Goal: Transaction & Acquisition: Register for event/course

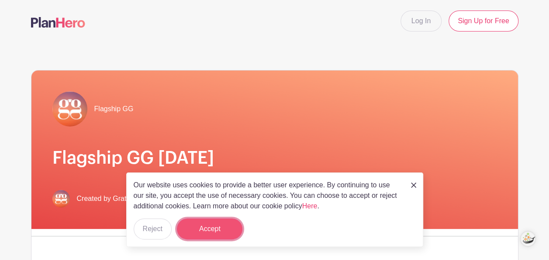
click at [220, 225] on button "Accept" at bounding box center [210, 228] width 66 height 21
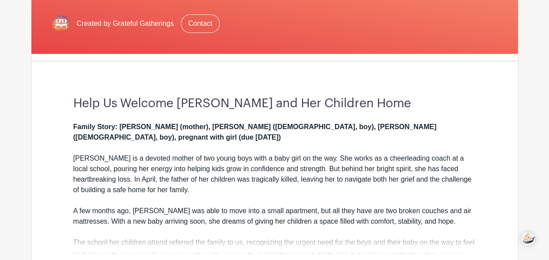
scroll to position [218, 0]
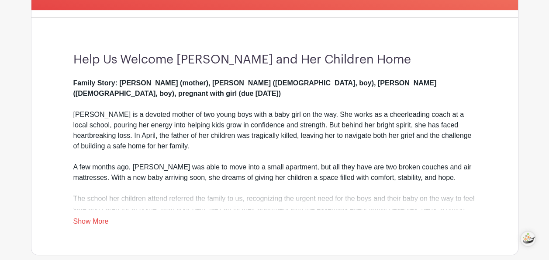
click at [88, 223] on link "Show More" at bounding box center [90, 222] width 35 height 11
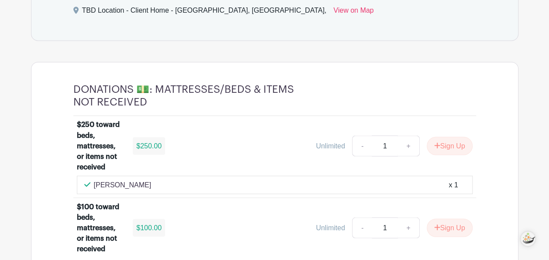
scroll to position [743, 0]
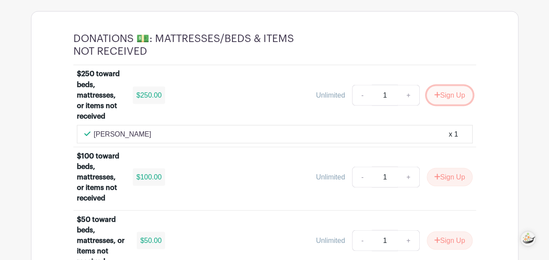
click at [459, 86] on button "Sign Up" at bounding box center [450, 95] width 46 height 18
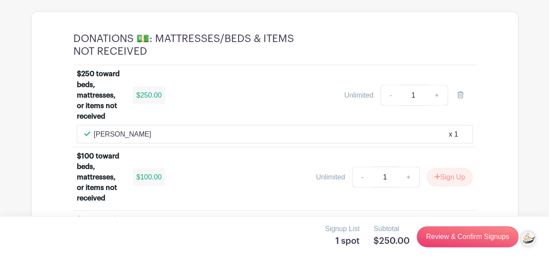
click at [375, 106] on div "$250 toward beds, mattresses, or items not received $250.00 Unlimited - 1 +" at bounding box center [275, 97] width 396 height 56
click at [440, 84] on link "+" at bounding box center [437, 94] width 22 height 21
type input "2"
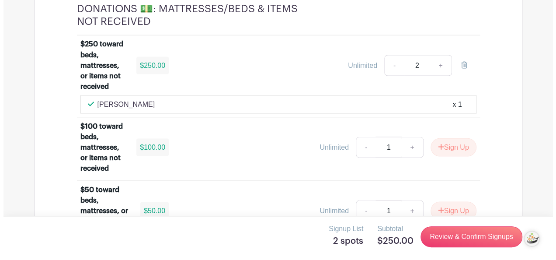
scroll to position [787, 0]
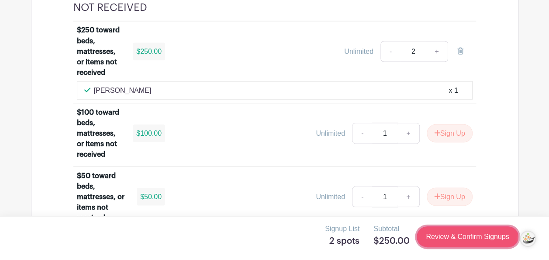
click at [458, 238] on link "Review & Confirm Signups" at bounding box center [467, 236] width 101 height 21
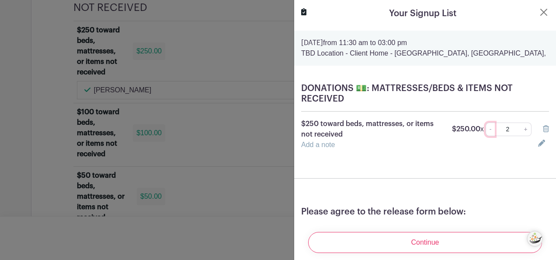
click at [489, 130] on link "-" at bounding box center [490, 129] width 10 height 14
type input "1"
click at [473, 158] on form "[DATE] 11:30 am to 03:00 pm TBD Location - Client Home - [GEOGRAPHIC_DATA], [GE…" at bounding box center [425, 150] width 262 height 239
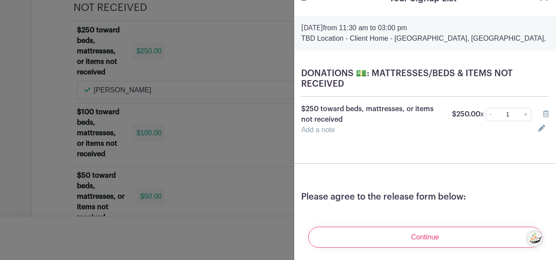
scroll to position [23, 0]
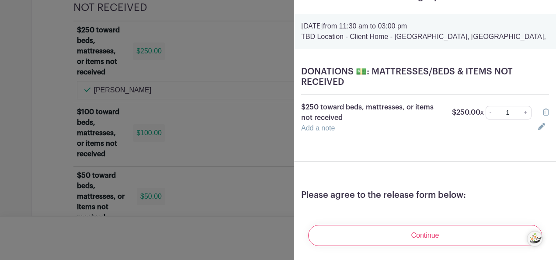
click at [331, 124] on link "Add a note" at bounding box center [318, 127] width 34 height 7
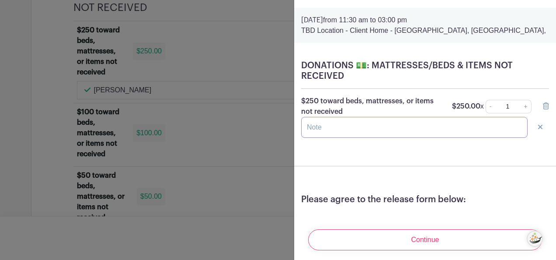
click at [330, 123] on input "text" at bounding box center [414, 127] width 226 height 21
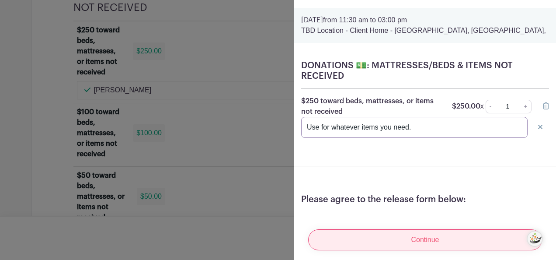
type input "Use for whatever items you need."
click at [360, 236] on input "Continue" at bounding box center [425, 239] width 234 height 21
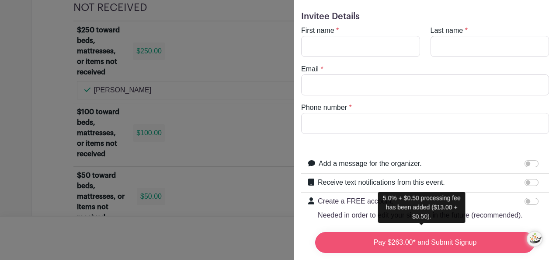
scroll to position [66, 0]
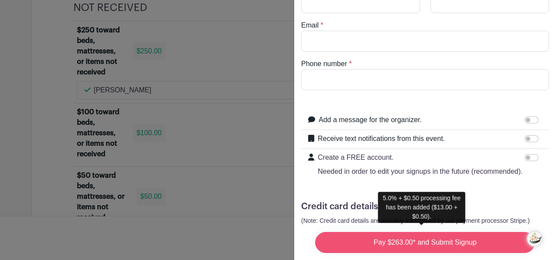
click at [371, 234] on input "Pay $263.00* and Submit Signup" at bounding box center [425, 242] width 220 height 21
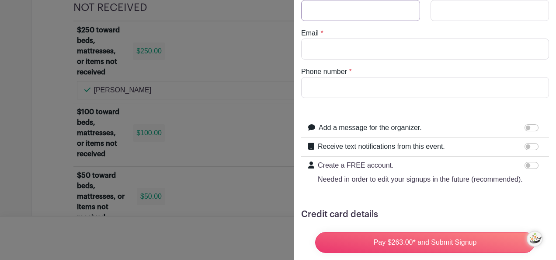
scroll to position [0, 0]
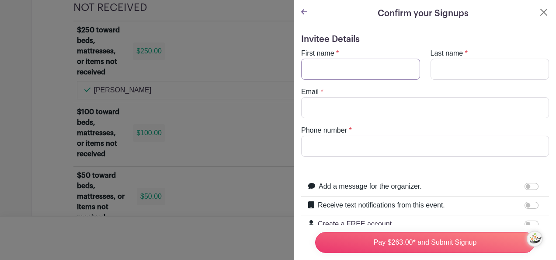
click at [335, 66] on input "First name" at bounding box center [360, 69] width 119 height 21
type input "[PERSON_NAME]"
click at [475, 68] on input "Last name" at bounding box center [489, 69] width 119 height 21
type input "[PERSON_NAME]"
type input "[EMAIL_ADDRESS][DOMAIN_NAME]"
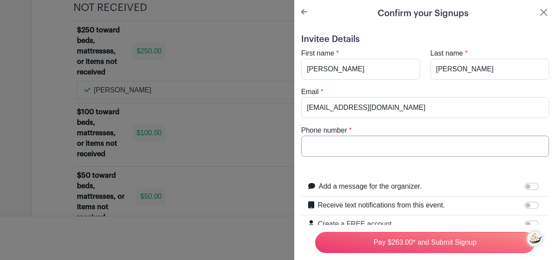
type input "5105015274"
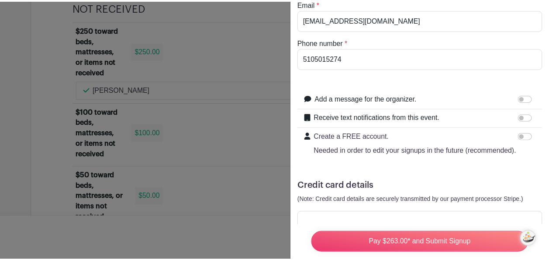
scroll to position [129, 0]
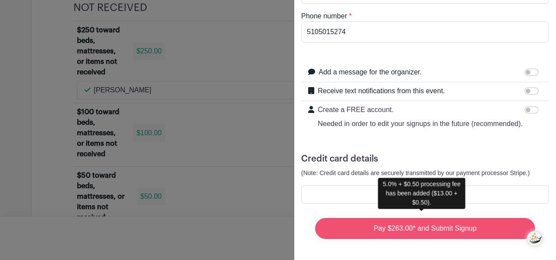
click at [485, 218] on input "Pay $263.00* and Submit Signup" at bounding box center [425, 228] width 220 height 21
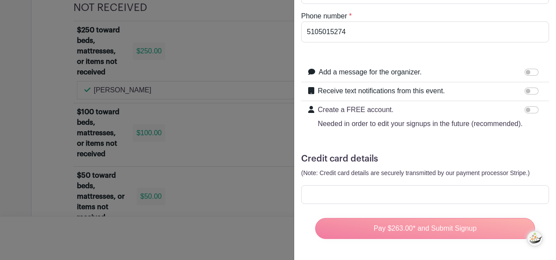
click at [455, 225] on div "Pay $263.00* and Submit Signup" at bounding box center [425, 228] width 234 height 35
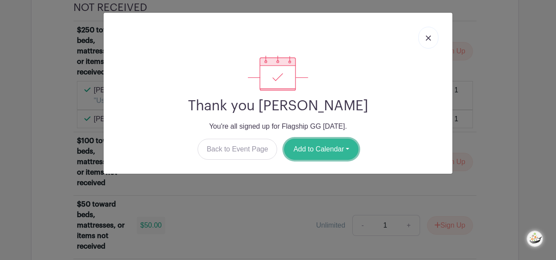
click at [315, 147] on button "Add to Calendar" at bounding box center [321, 149] width 74 height 21
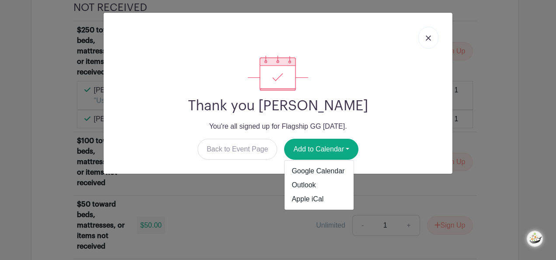
click at [372, 184] on div "Thank you [PERSON_NAME] You're all signed up for Flagship GG [DATE]. Back to Ev…" at bounding box center [278, 130] width 556 height 260
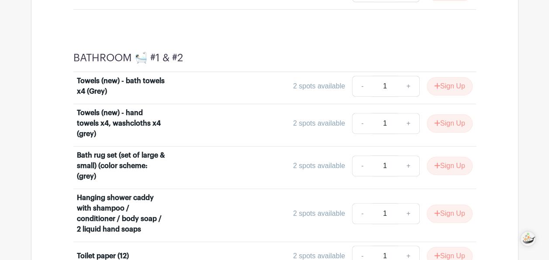
scroll to position [3572, 0]
